Goal: Transaction & Acquisition: Purchase product/service

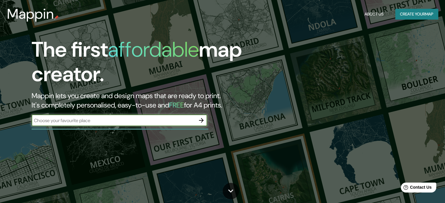
click at [121, 120] on input "text" at bounding box center [114, 120] width 164 height 7
type input "[PERSON_NAME]"
click at [203, 120] on icon "button" at bounding box center [201, 120] width 5 height 5
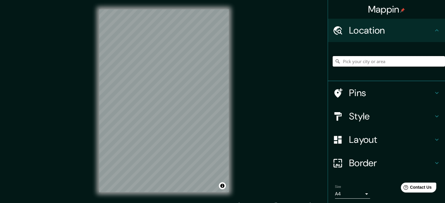
click at [350, 60] on input "Pick your city or area" at bounding box center [389, 61] width 112 height 11
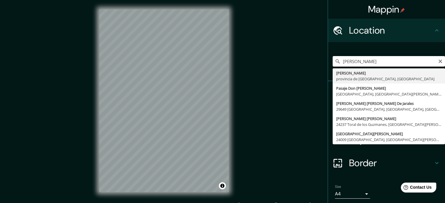
type input "Don [PERSON_NAME], [GEOGRAPHIC_DATA], [GEOGRAPHIC_DATA]"
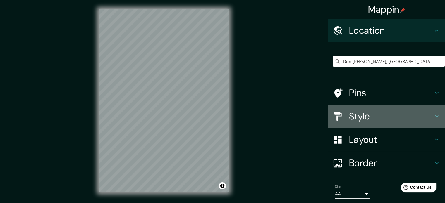
click at [433, 117] on icon at bounding box center [436, 116] width 7 height 7
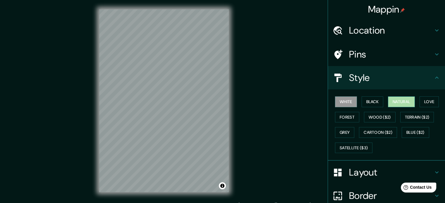
click at [396, 102] on button "Natural" at bounding box center [401, 102] width 27 height 11
